Goal: Navigation & Orientation: Find specific page/section

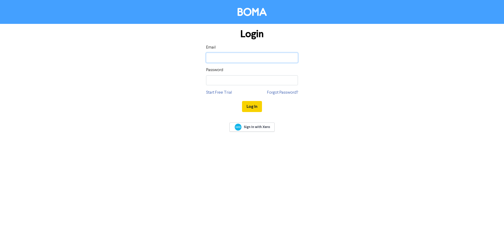
type input "[EMAIL_ADDRESS][DOMAIN_NAME]"
drag, startPoint x: 246, startPoint y: 109, endPoint x: 351, endPoint y: 1, distance: 150.3
click at [246, 109] on button "Log In" at bounding box center [252, 106] width 20 height 11
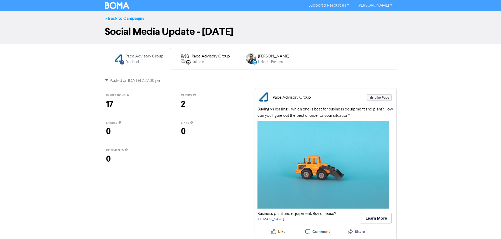
click at [123, 19] on link "<< Back to Campaigns" at bounding box center [124, 18] width 39 height 5
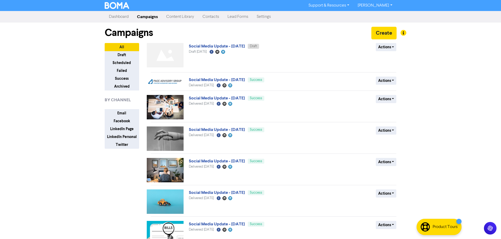
click at [172, 17] on link "Content Library" at bounding box center [180, 17] width 36 height 11
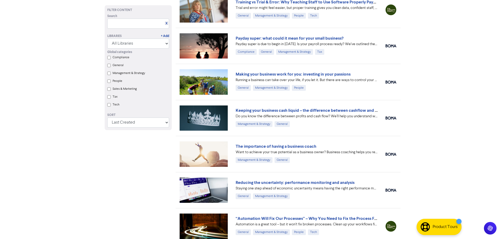
scroll to position [1884, 0]
